Goal: Transaction & Acquisition: Purchase product/service

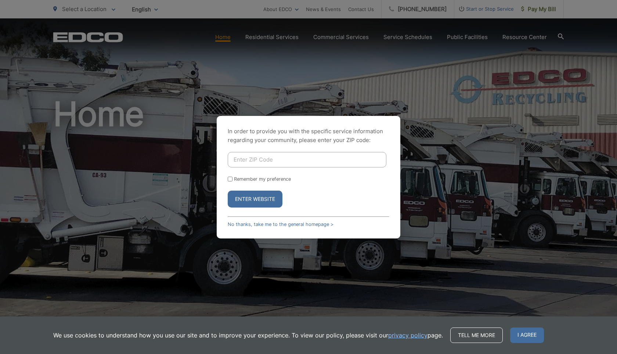
click at [273, 160] on input "Enter ZIP Code" at bounding box center [307, 159] width 159 height 15
type input "92024"
click at [270, 196] on button "Enter Website" at bounding box center [255, 198] width 55 height 17
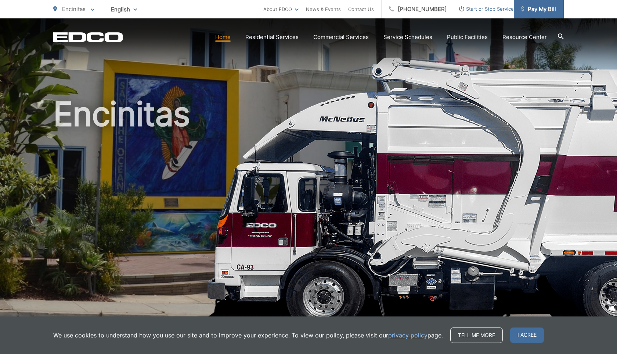
click at [552, 7] on span "Pay My Bill" at bounding box center [538, 9] width 35 height 9
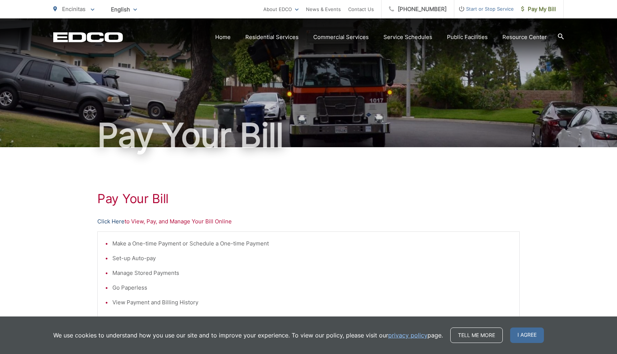
click at [115, 221] on link "Click Here" at bounding box center [110, 221] width 27 height 9
